Goal: Information Seeking & Learning: Learn about a topic

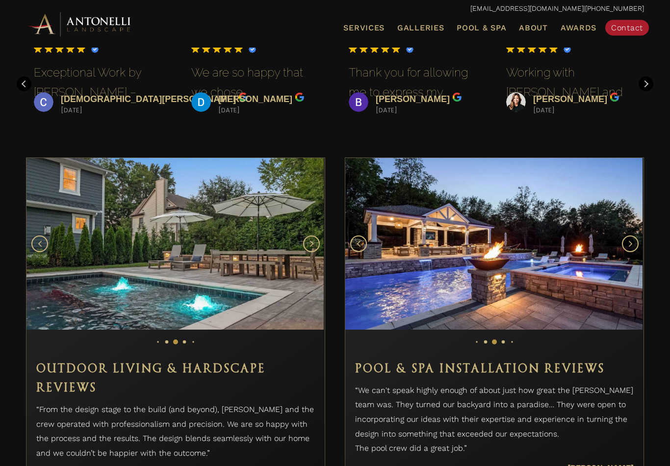
scroll to position [498, 0]
click at [627, 252] on button "Next slide" at bounding box center [630, 243] width 17 height 17
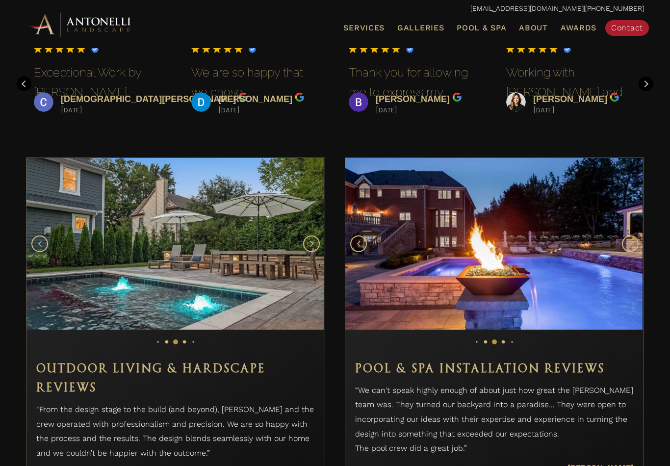
click at [636, 252] on button "Next slide" at bounding box center [630, 243] width 17 height 17
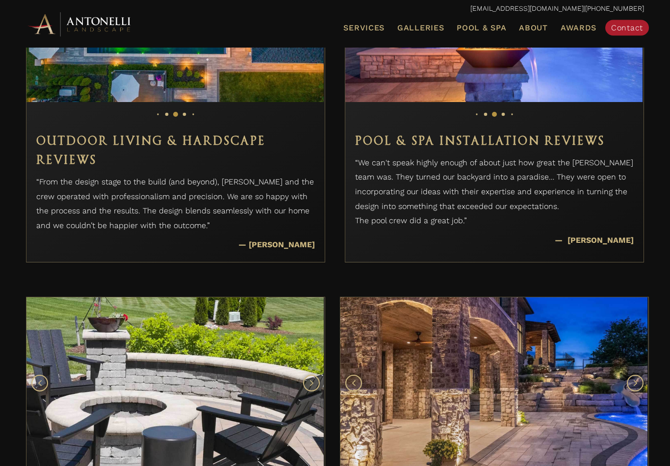
scroll to position [725, 0]
click at [612, 248] on p "— Gjon D." at bounding box center [494, 240] width 279 height 15
click at [604, 228] on p "“We can't speak highly enough of about just how great the Antonelli team was. T…" at bounding box center [494, 191] width 279 height 73
click at [606, 228] on p "“We can't speak highly enough of about just how great the Antonelli team was. T…" at bounding box center [494, 191] width 279 height 73
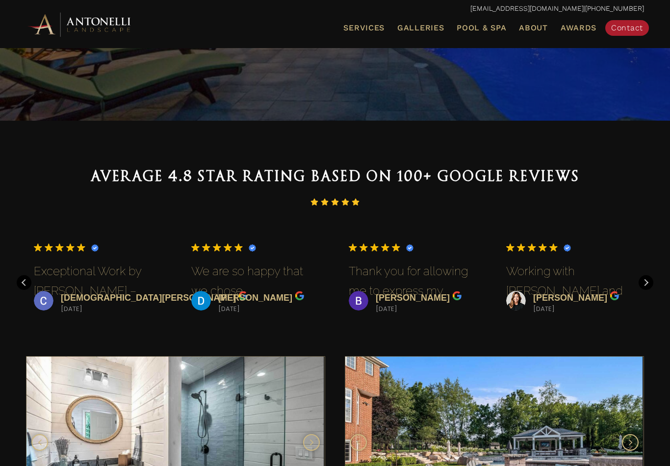
scroll to position [0, 0]
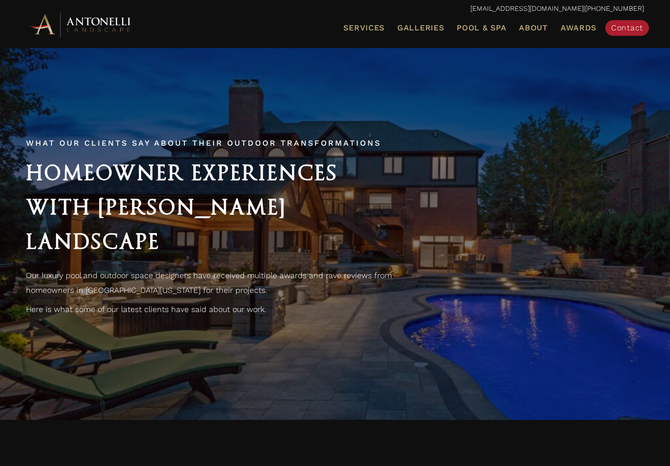
click at [502, 31] on span "Pool & Spa" at bounding box center [481, 27] width 50 height 9
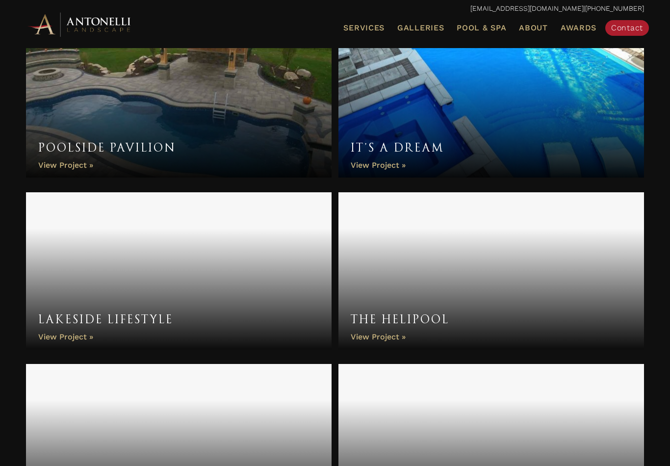
scroll to position [2236, 0]
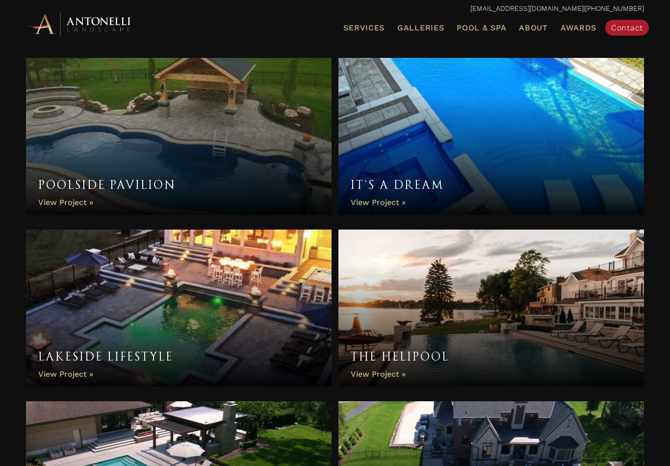
click at [430, 30] on span "Galleries" at bounding box center [420, 27] width 47 height 9
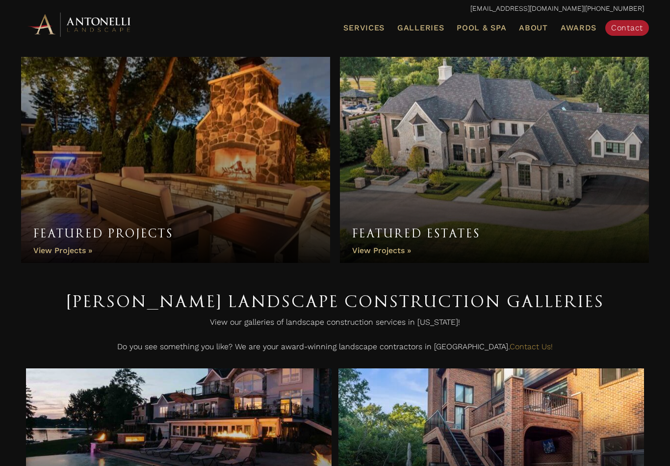
click at [439, 31] on span "Galleries" at bounding box center [420, 27] width 47 height 9
click at [429, 33] on link "Galleries" at bounding box center [420, 28] width 54 height 13
click at [0, 0] on link "Landscape Design" at bounding box center [0, 0] width 0 height 0
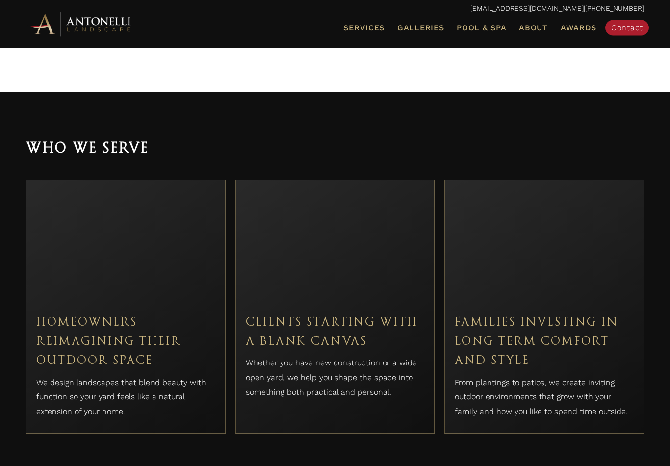
scroll to position [2470, 0]
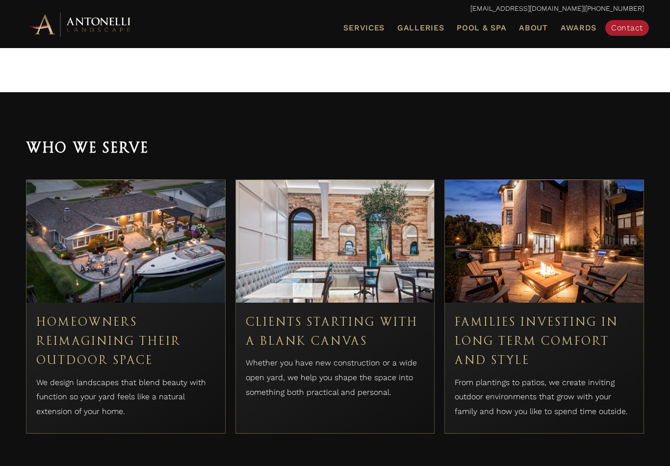
click at [0, 0] on span "Landscape Installation" at bounding box center [0, 0] width 0 height 0
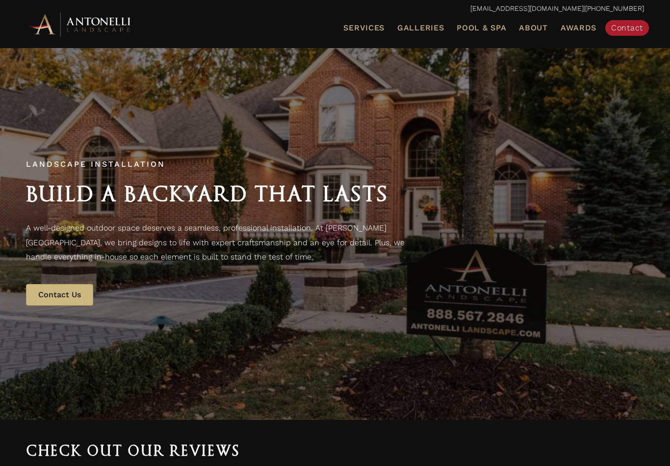
click at [0, 0] on span "Pool Design & Installation" at bounding box center [0, 0] width 0 height 0
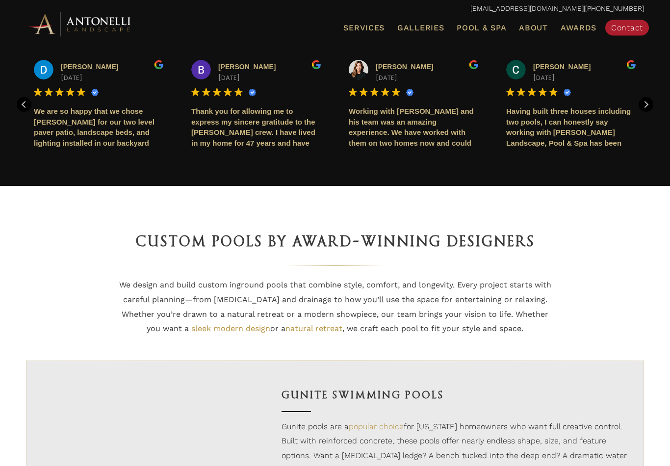
scroll to position [435, 0]
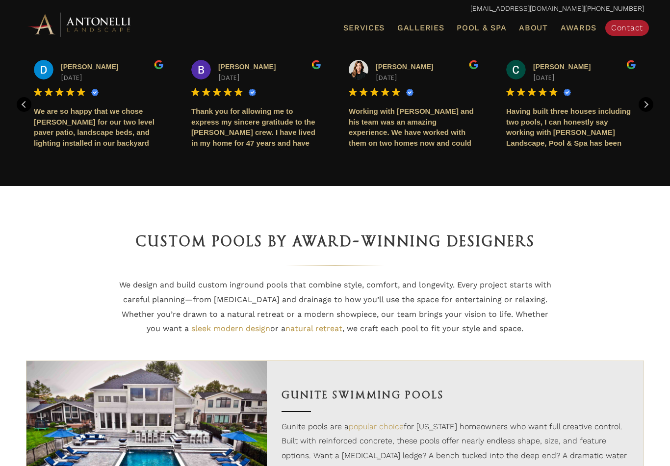
click at [0, 0] on span "Patios & Paving" at bounding box center [0, 0] width 0 height 0
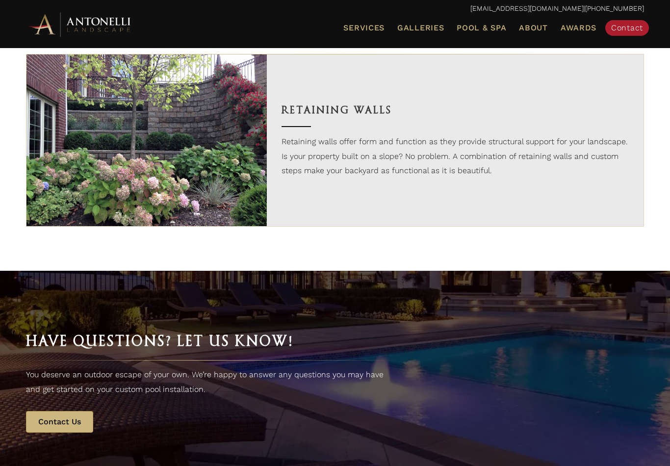
scroll to position [1884, 0]
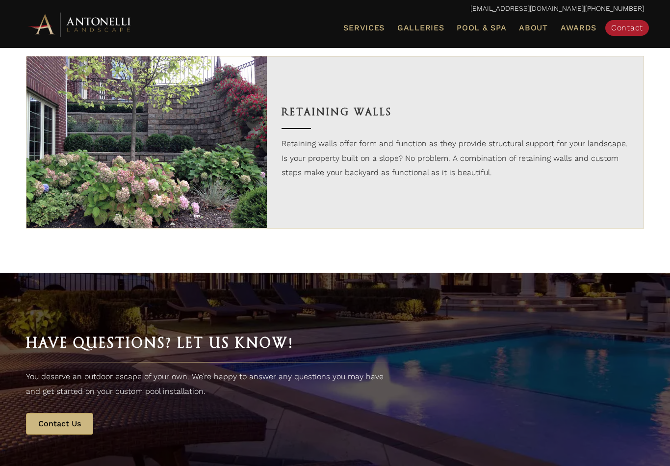
click at [0, 0] on link "Fire Features" at bounding box center [0, 0] width 0 height 0
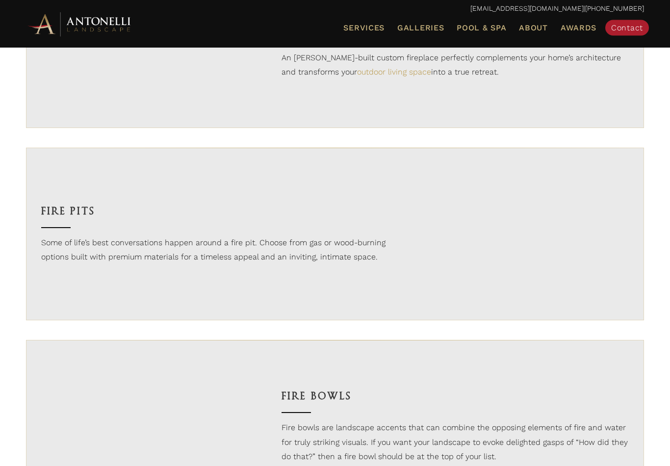
scroll to position [811, 0]
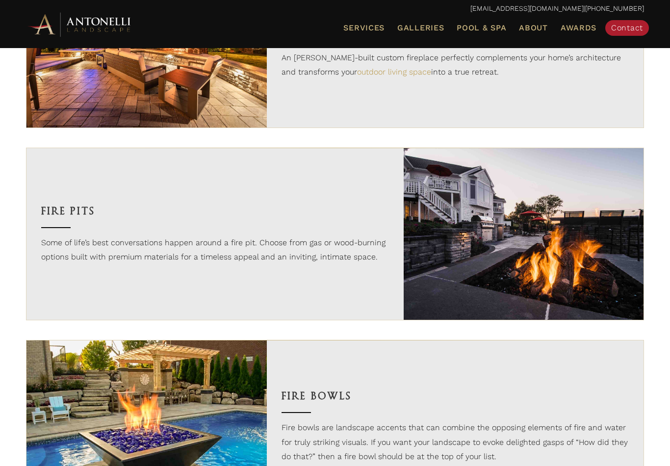
click at [0, 0] on link "Outdoor Kitchens" at bounding box center [0, 0] width 0 height 0
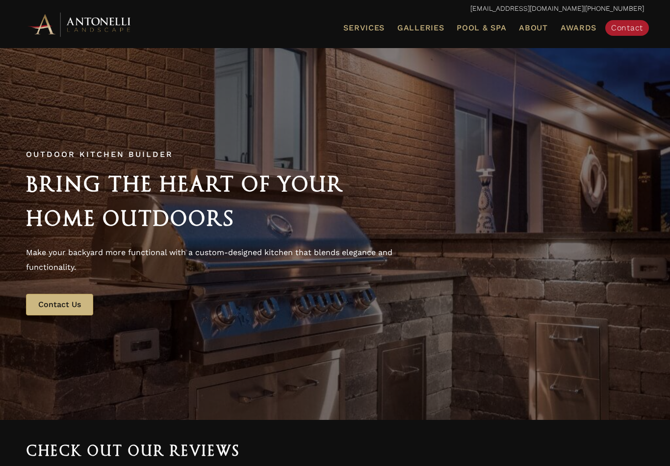
click at [0, 0] on span "Outdoor Living Space" at bounding box center [0, 0] width 0 height 0
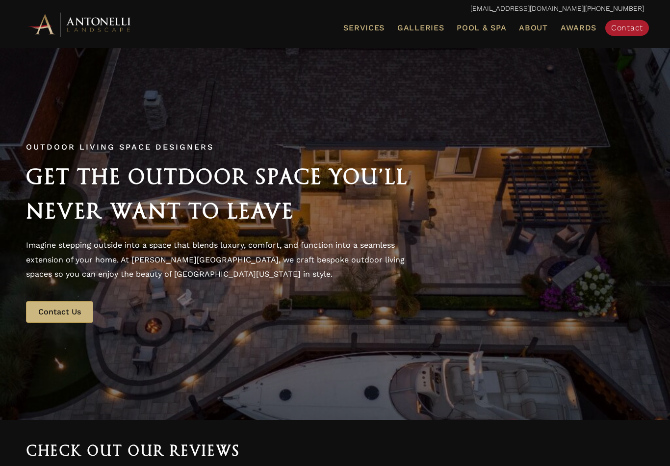
click at [0, 0] on span "Stone Masonry" at bounding box center [0, 0] width 0 height 0
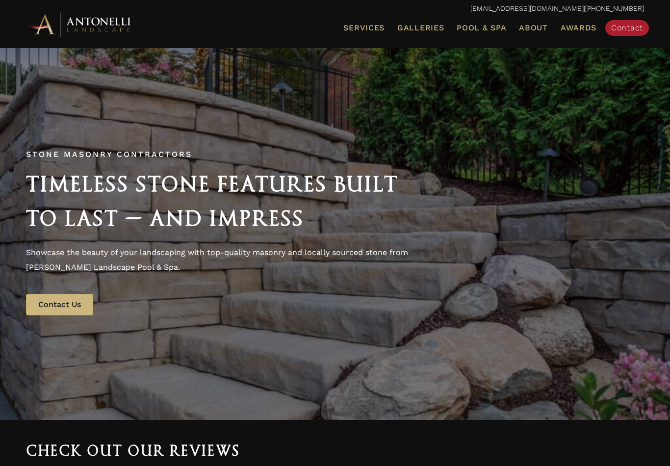
click at [0, 0] on link "Outdoor Living Lighting" at bounding box center [0, 0] width 0 height 0
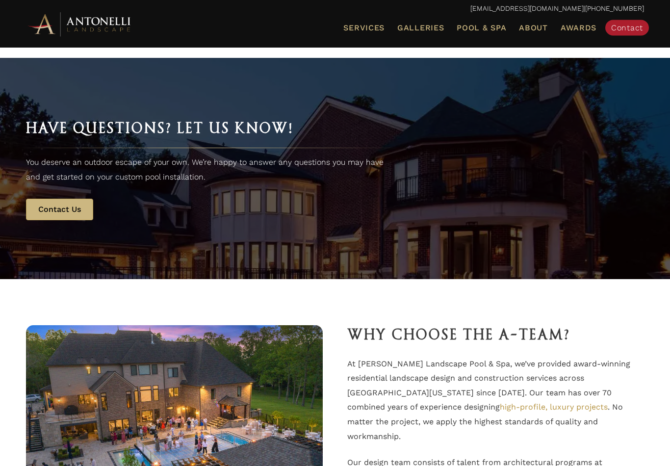
scroll to position [1488, 0]
click at [587, 33] on link "Awards" at bounding box center [579, 28] width 44 height 13
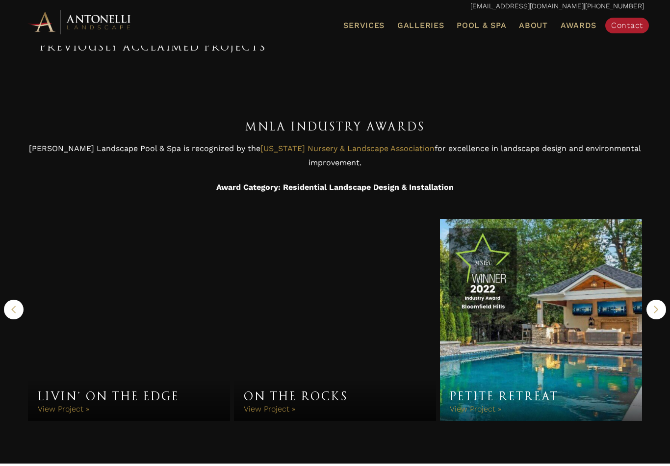
scroll to position [502, 0]
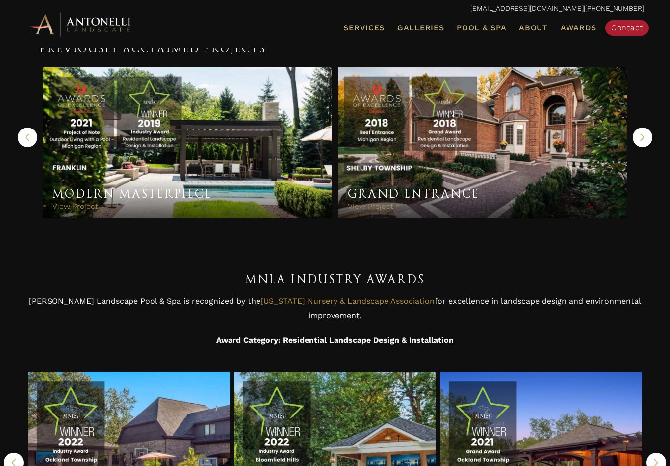
click at [70, 26] on img at bounding box center [80, 24] width 108 height 27
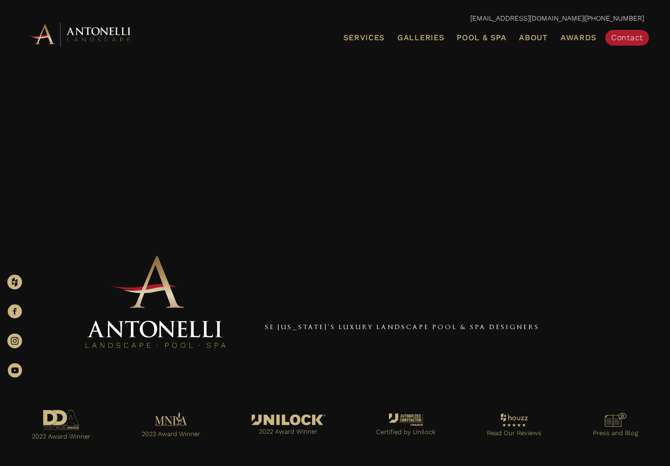
click at [633, 38] on span "Contact" at bounding box center [627, 37] width 32 height 9
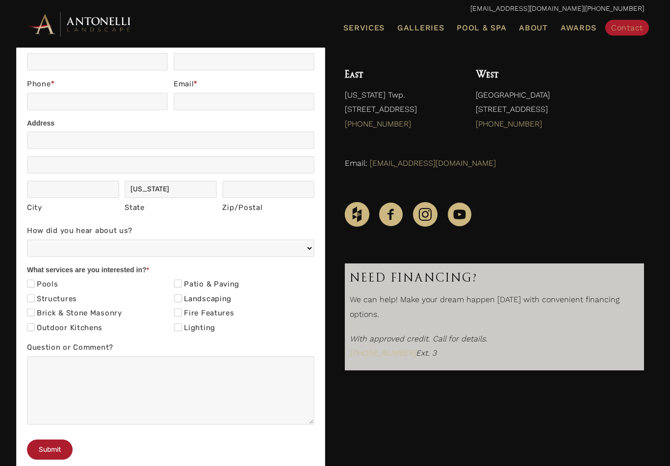
scroll to position [199, 0]
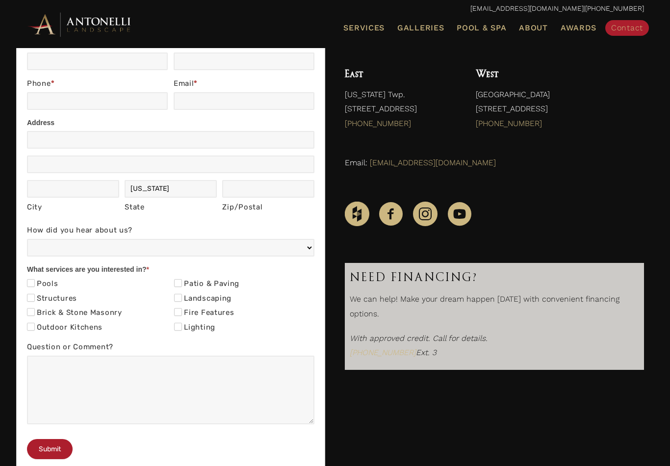
click at [432, 212] on icon "Instagram" at bounding box center [425, 214] width 25 height 25
click at [461, 214] on icon "YouTube" at bounding box center [459, 214] width 25 height 25
